Goal: Information Seeking & Learning: Learn about a topic

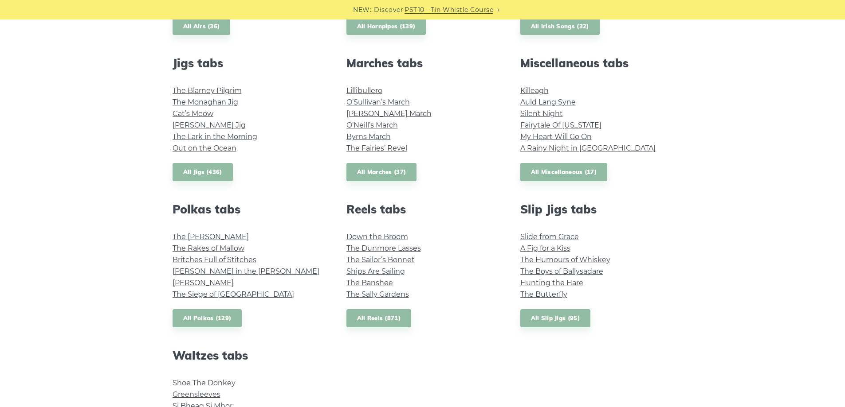
scroll to position [488, 0]
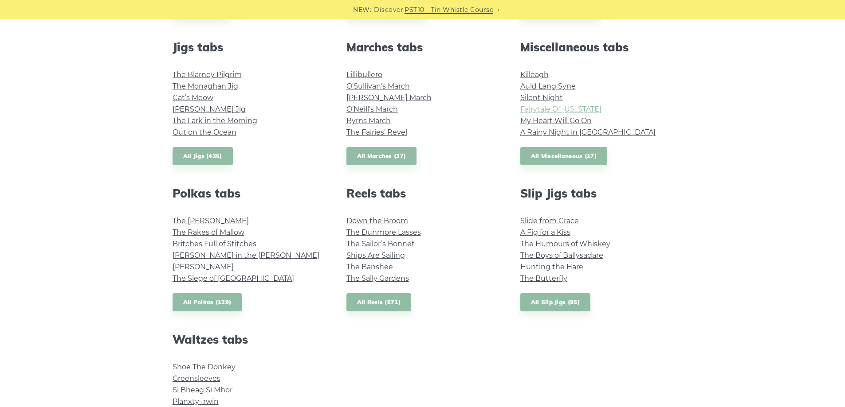
click at [560, 111] on link "Fairytale Of New York" at bounding box center [560, 109] width 81 height 8
click at [555, 86] on link "Auld Lang Syne" at bounding box center [547, 86] width 55 height 8
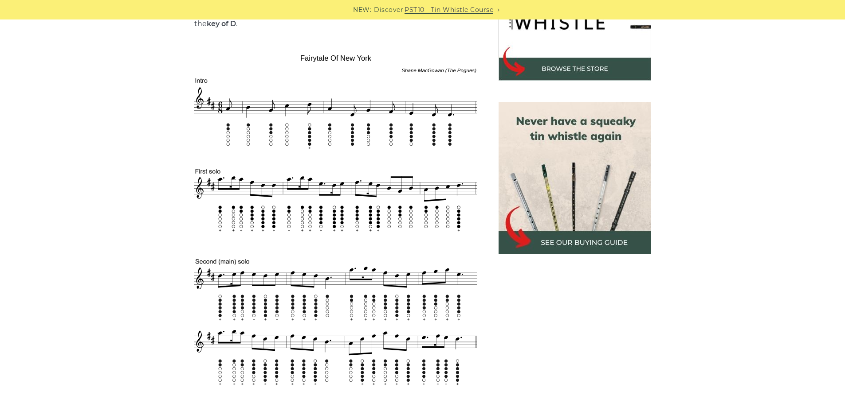
scroll to position [310, 0]
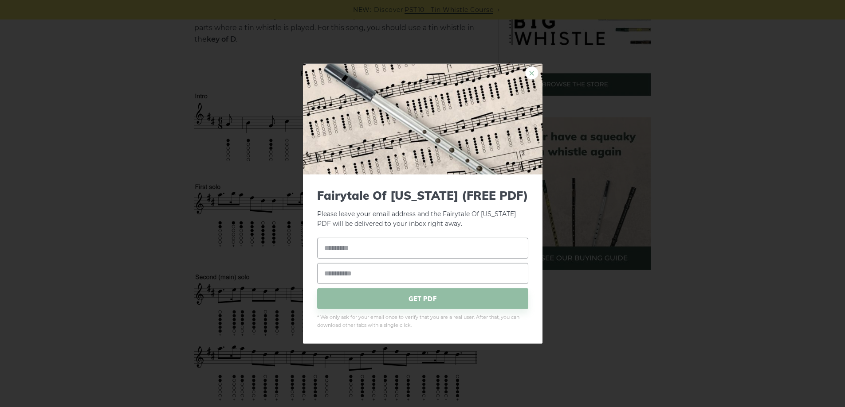
click at [534, 76] on link "×" at bounding box center [531, 72] width 13 height 13
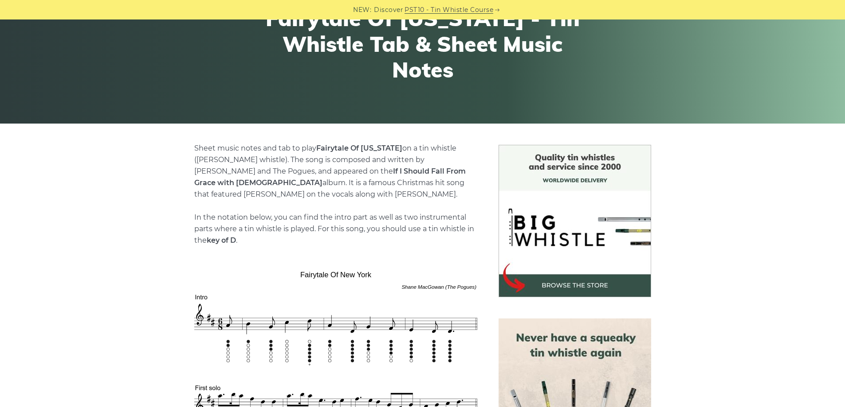
scroll to position [44, 0]
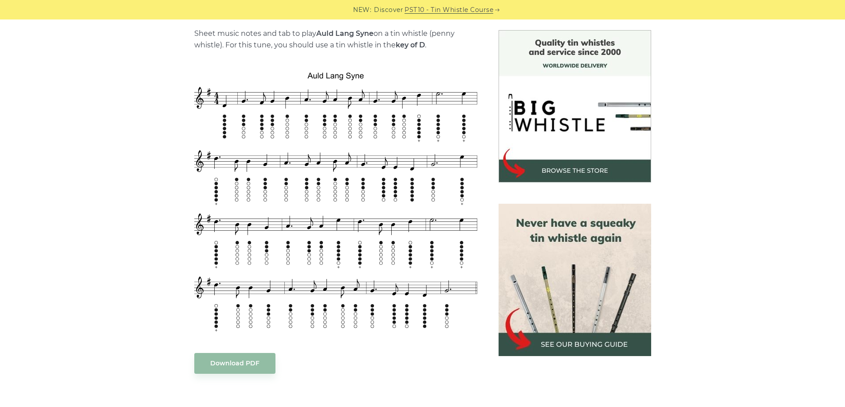
scroll to position [222, 0]
